Goal: Transaction & Acquisition: Purchase product/service

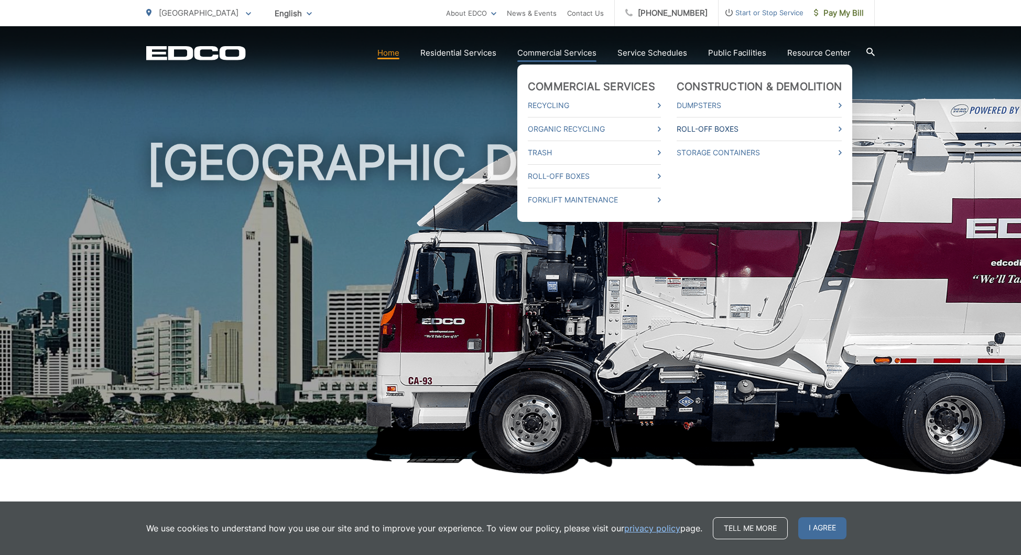
click at [698, 134] on link "Roll-Off Boxes" at bounding box center [759, 129] width 165 height 13
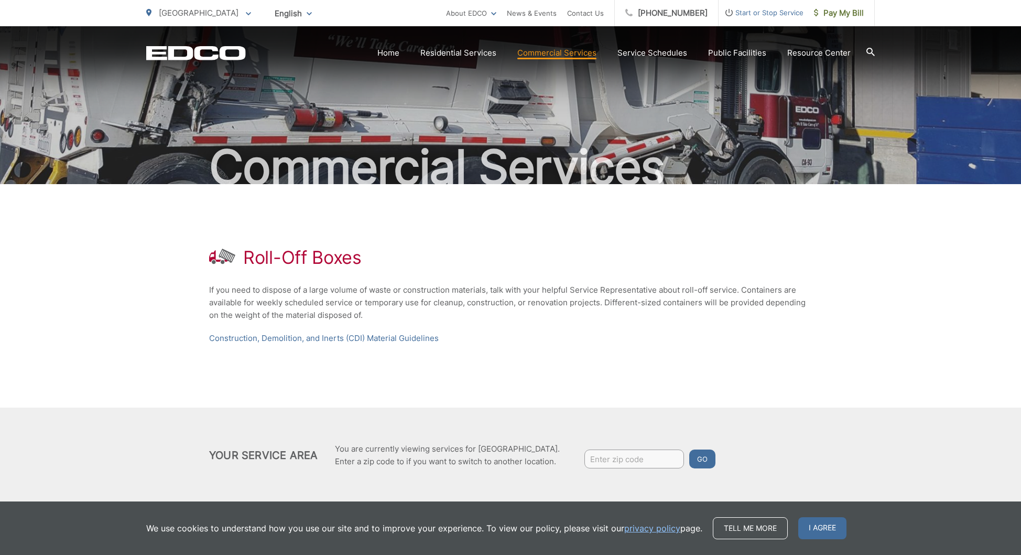
scroll to position [38, 0]
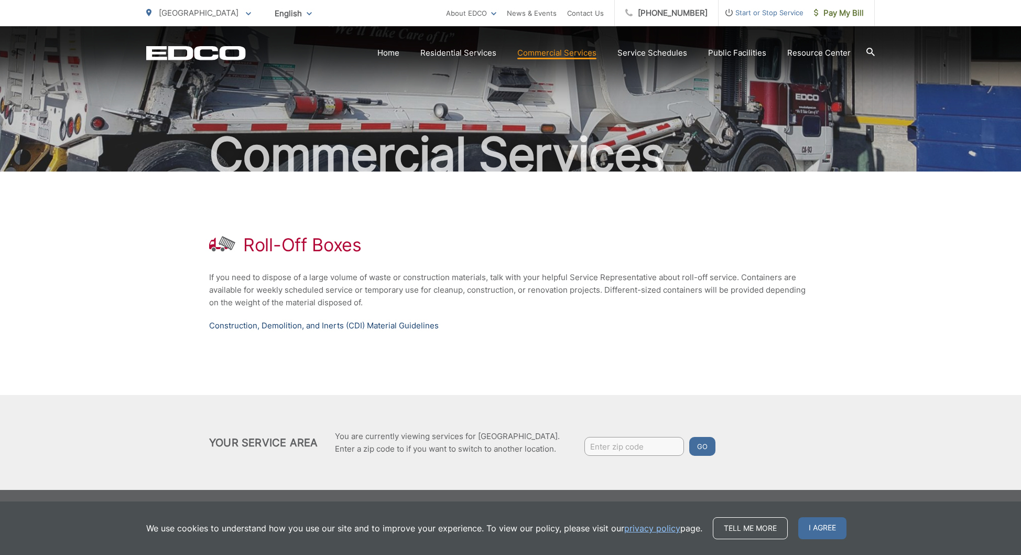
click at [319, 323] on link "Construction, Demolition, and Inerts (CDI) Material Guidelines" at bounding box center [324, 325] width 230 height 13
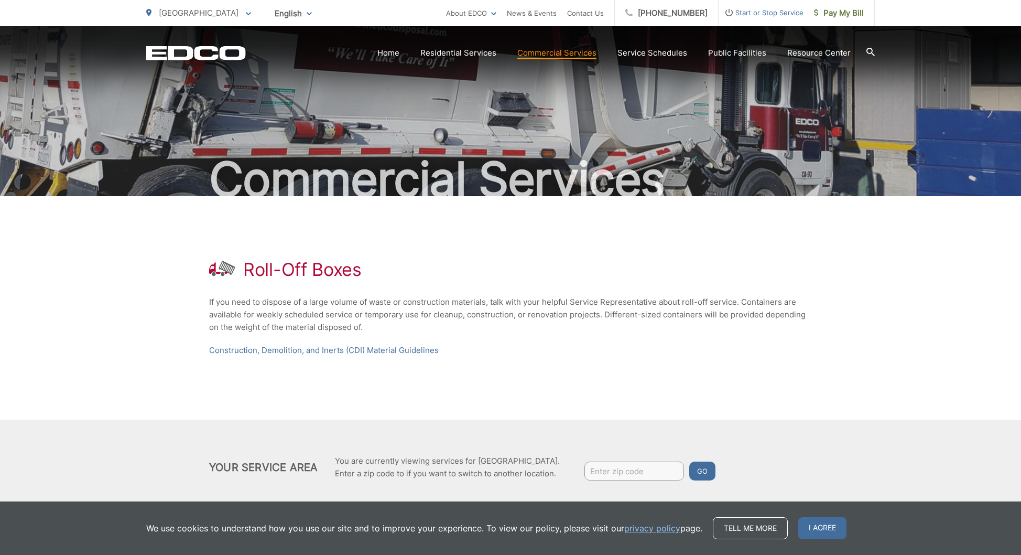
scroll to position [0, 0]
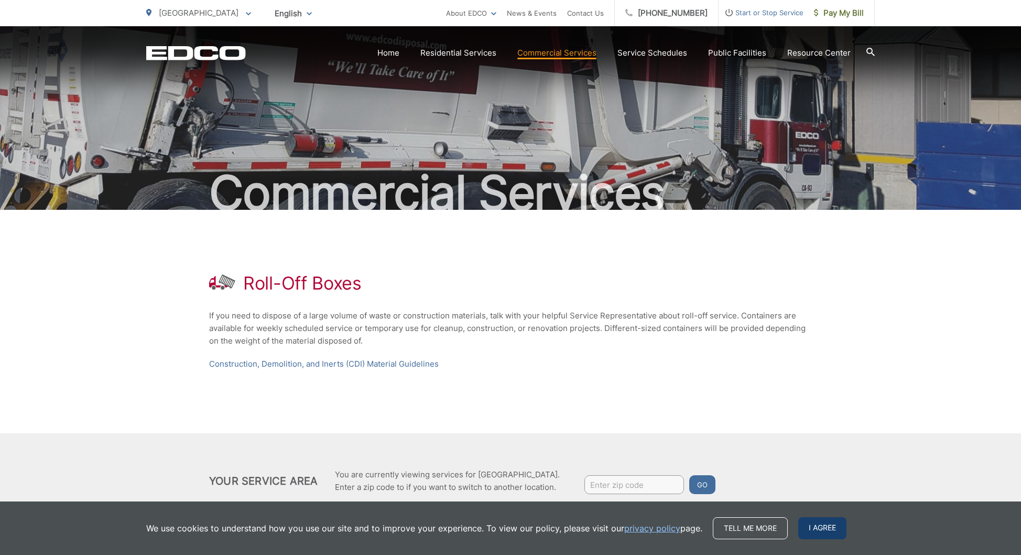
click at [814, 527] on span "I agree" at bounding box center [822, 528] width 48 height 22
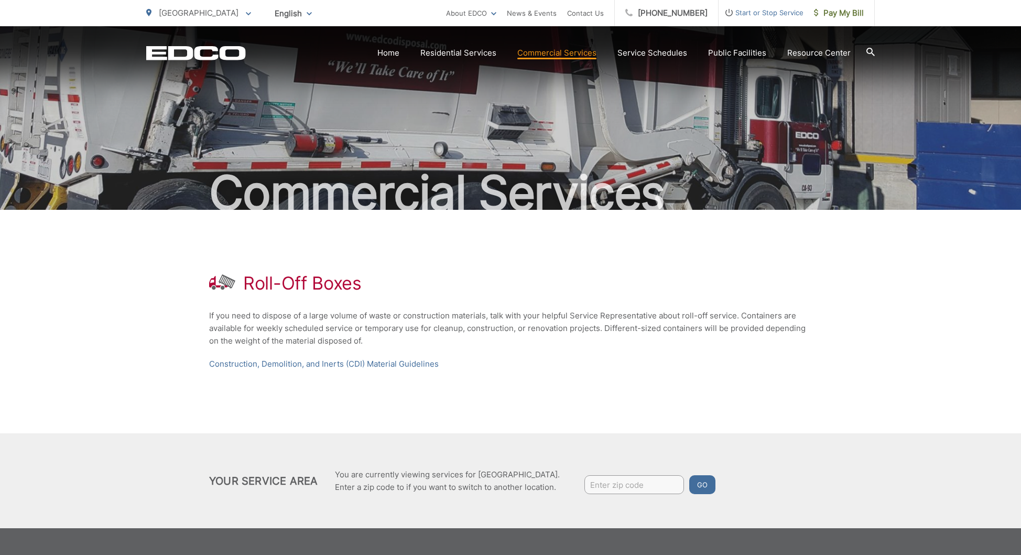
click at [652, 499] on div "Your Service Area You are currently viewing services for San Diego. Enter a zip…" at bounding box center [510, 480] width 1021 height 95
click at [600, 479] on input "Enter zip code" at bounding box center [635, 484] width 100 height 19
type input "92154"
click at [689, 475] on button "Go" at bounding box center [702, 484] width 26 height 19
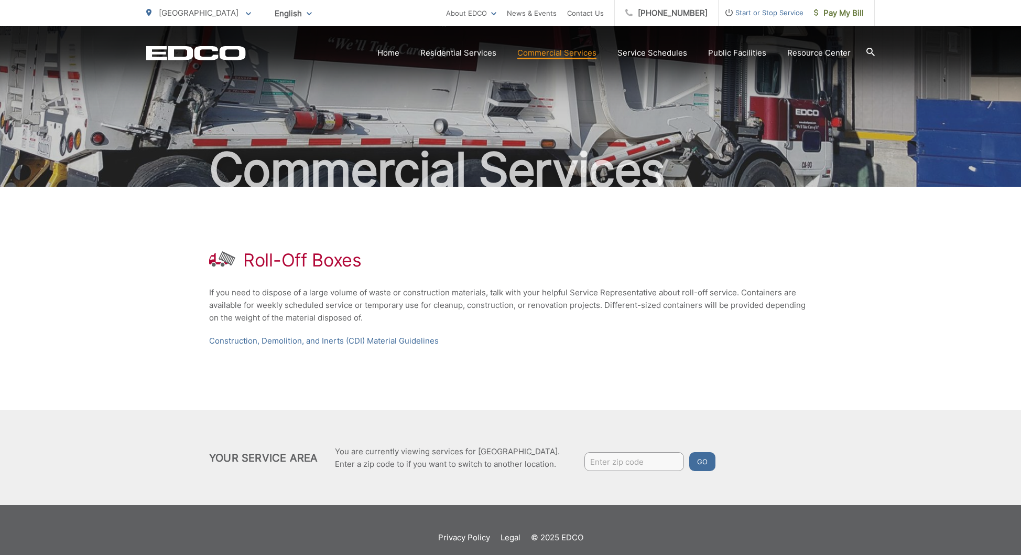
scroll to position [38, 0]
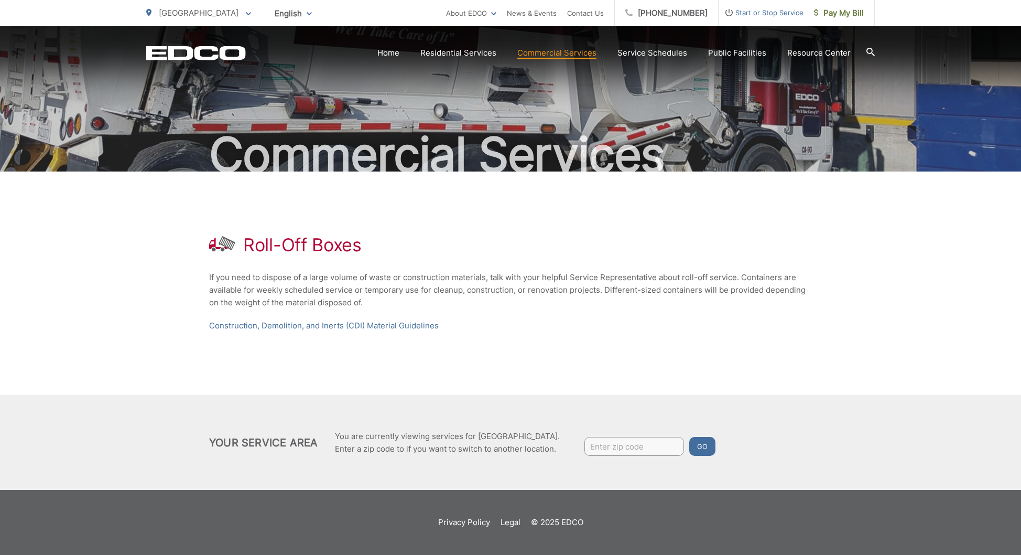
drag, startPoint x: 608, startPoint y: 462, endPoint x: 615, endPoint y: 453, distance: 11.1
click at [609, 461] on div "Your Service Area You are currently viewing services for [GEOGRAPHIC_DATA]. Ent…" at bounding box center [510, 442] width 1021 height 95
click at [617, 450] on input "Enter zip code" at bounding box center [635, 446] width 100 height 19
type input "92154"
click at [706, 444] on button "Go" at bounding box center [702, 446] width 26 height 19
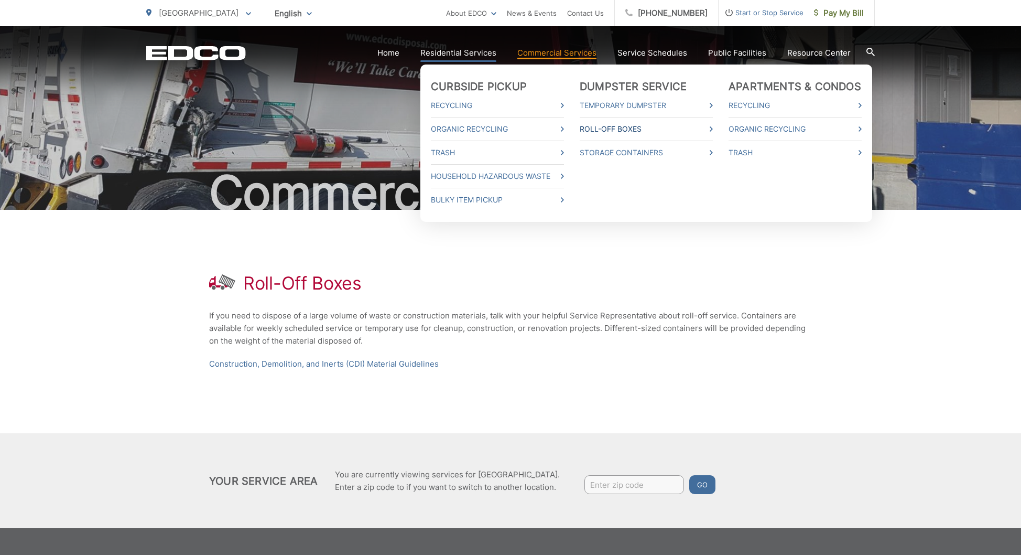
click at [617, 128] on link "Roll-Off Boxes" at bounding box center [646, 129] width 133 height 13
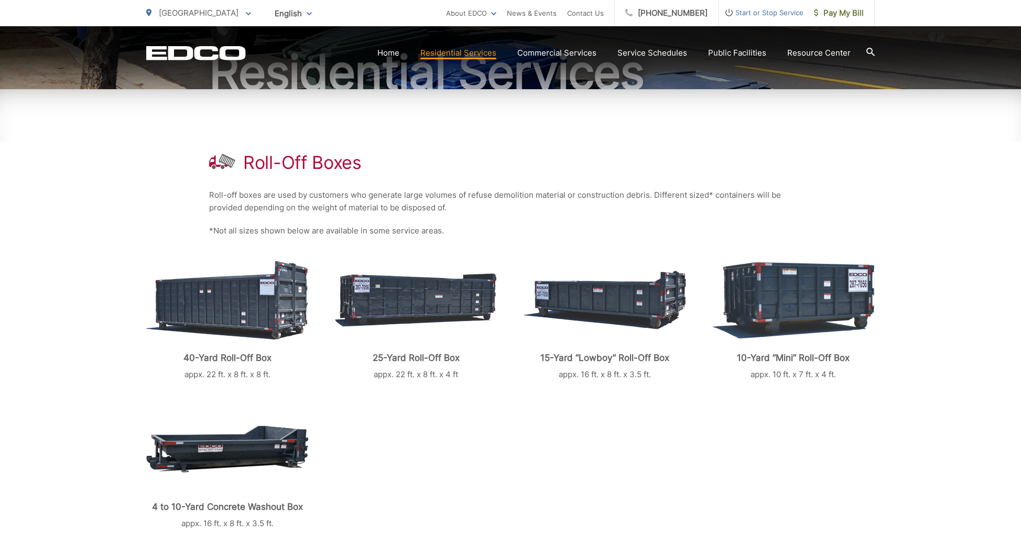
scroll to position [199, 0]
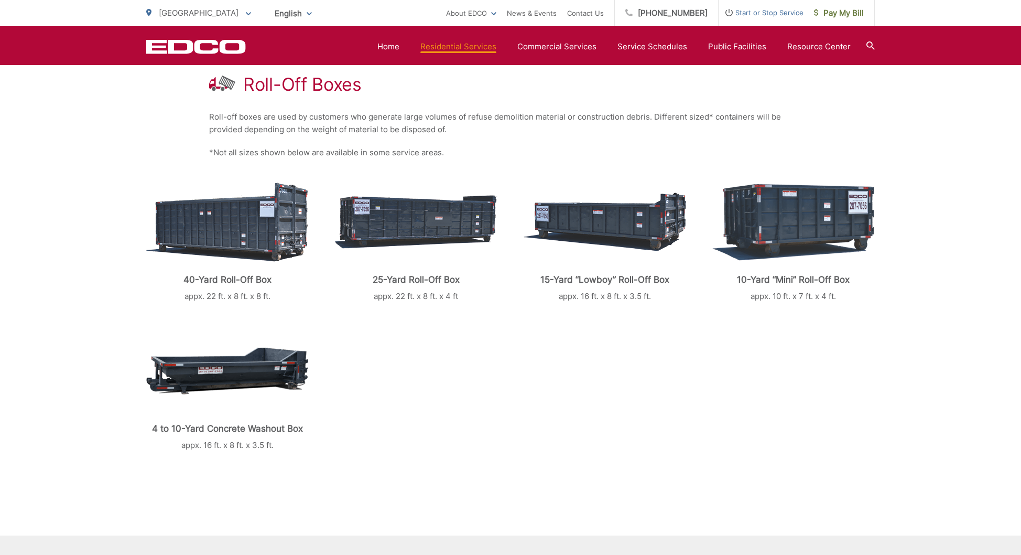
click at [587, 130] on p "Roll-off boxes are used by customers who generate large volumes of refuse demol…" at bounding box center [510, 123] width 603 height 25
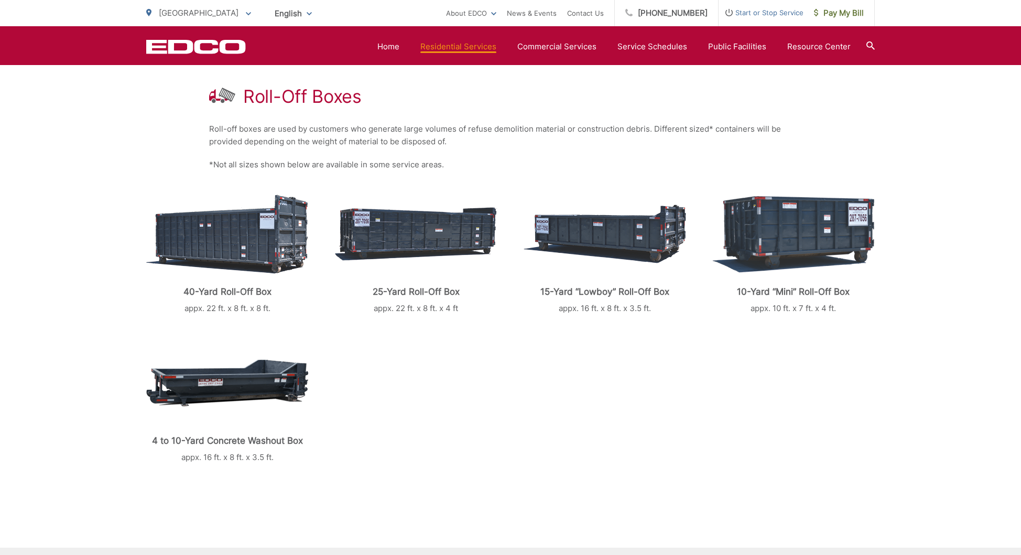
scroll to position [186, 0]
click at [586, 131] on p "Roll-off boxes are used by customers who generate large volumes of refuse demol…" at bounding box center [510, 135] width 603 height 25
drag, startPoint x: 678, startPoint y: 284, endPoint x: 528, endPoint y: 284, distance: 150.5
click at [528, 284] on div "15-Yard “Lowboy” Roll-Off Box appx. 16 ft. x 8 ft. x 3.5 ft." at bounding box center [605, 253] width 163 height 123
click at [404, 101] on div "Roll-Off Boxes" at bounding box center [510, 97] width 603 height 21
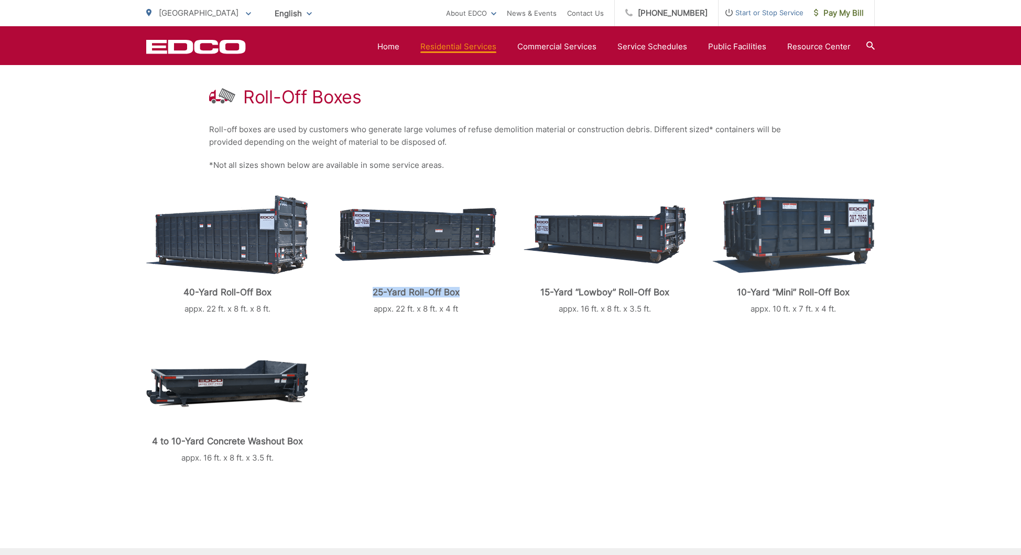
drag, startPoint x: 357, startPoint y: 287, endPoint x: 475, endPoint y: 285, distance: 118.0
click at [475, 285] on div "25-Yard Roll-Off Box appx. 22 ft. x 8 ft. x 4 ft" at bounding box center [416, 253] width 163 height 123
copy p "25-Yard Roll-Off Box"
drag, startPoint x: 526, startPoint y: 291, endPoint x: 674, endPoint y: 290, distance: 147.8
click at [674, 290] on p "15-Yard “Lowboy” Roll-Off Box" at bounding box center [605, 292] width 163 height 10
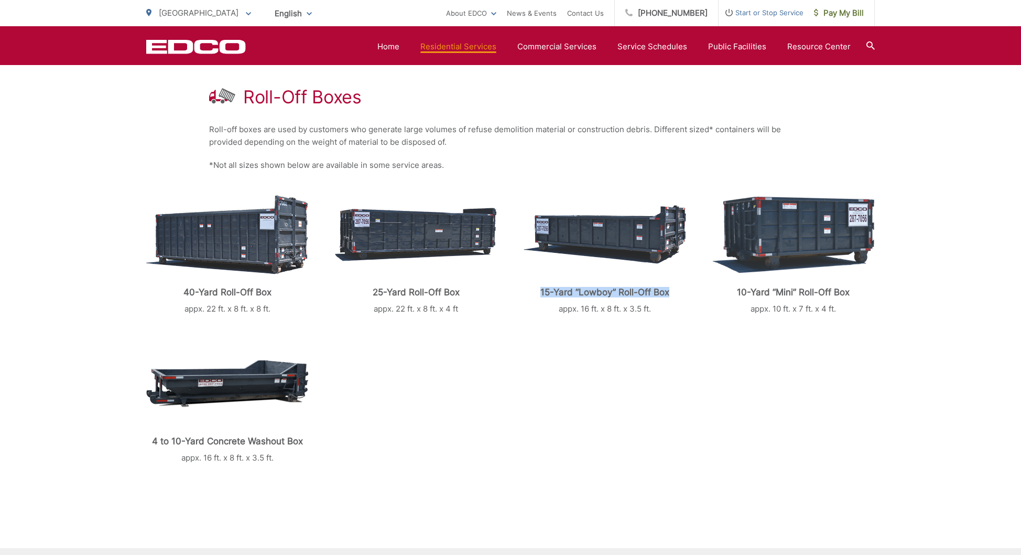
copy p "15-Yard “Lowboy” Roll-Off Box"
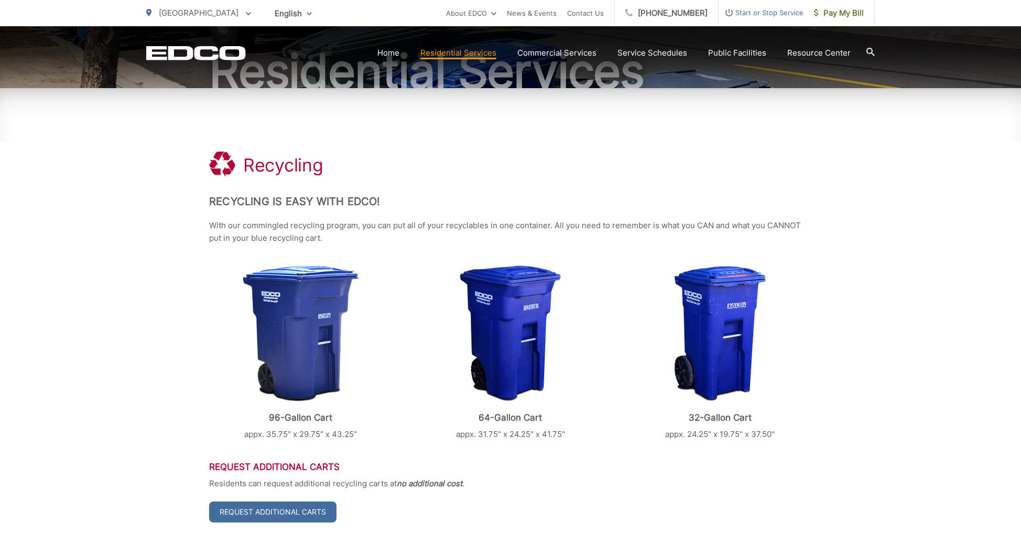
scroll to position [150, 0]
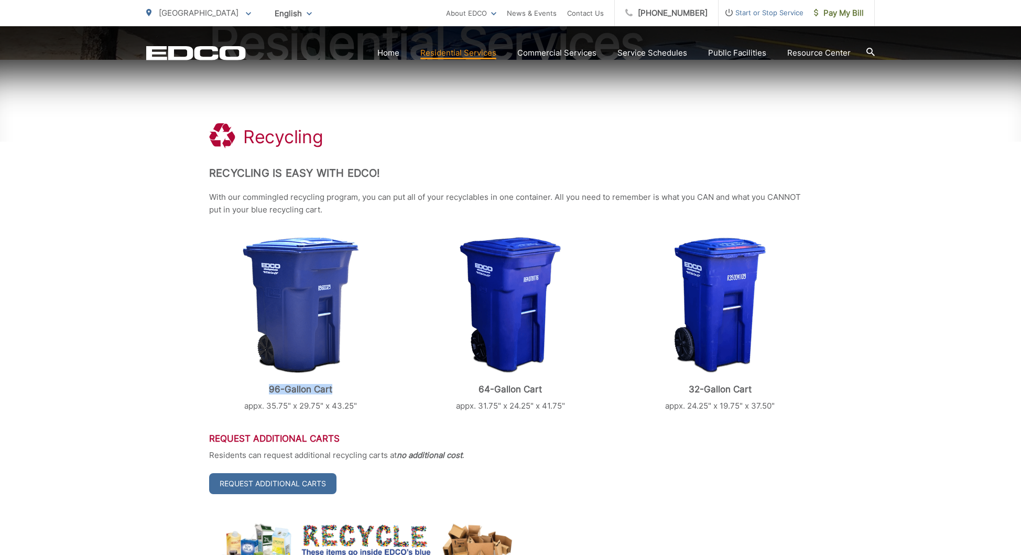
drag, startPoint x: 300, startPoint y: 384, endPoint x: 261, endPoint y: 385, distance: 39.4
click at [261, 385] on p "96-Gallon Cart" at bounding box center [300, 389] width 183 height 10
